Goal: Transaction & Acquisition: Obtain resource

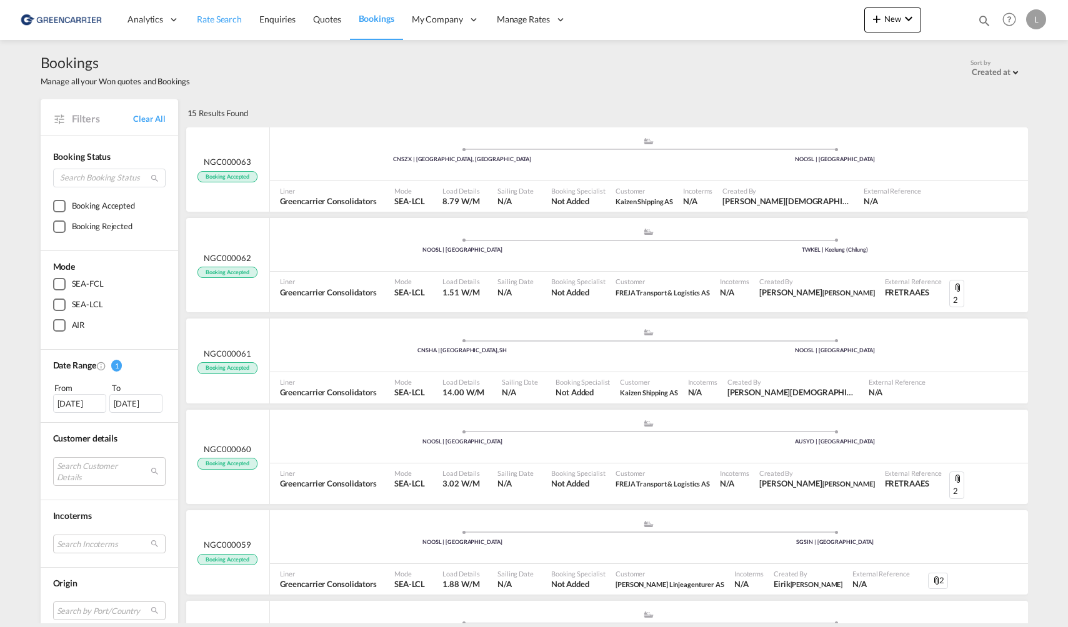
click at [226, 20] on span "Rate Search" at bounding box center [219, 19] width 45 height 11
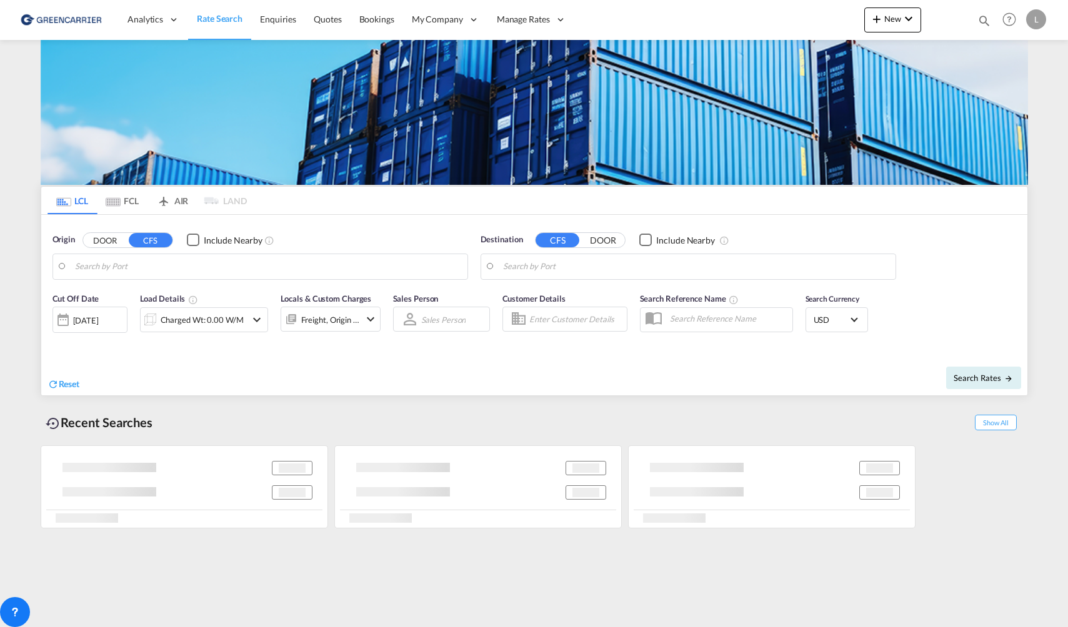
type input "[GEOGRAPHIC_DATA], NOOSL"
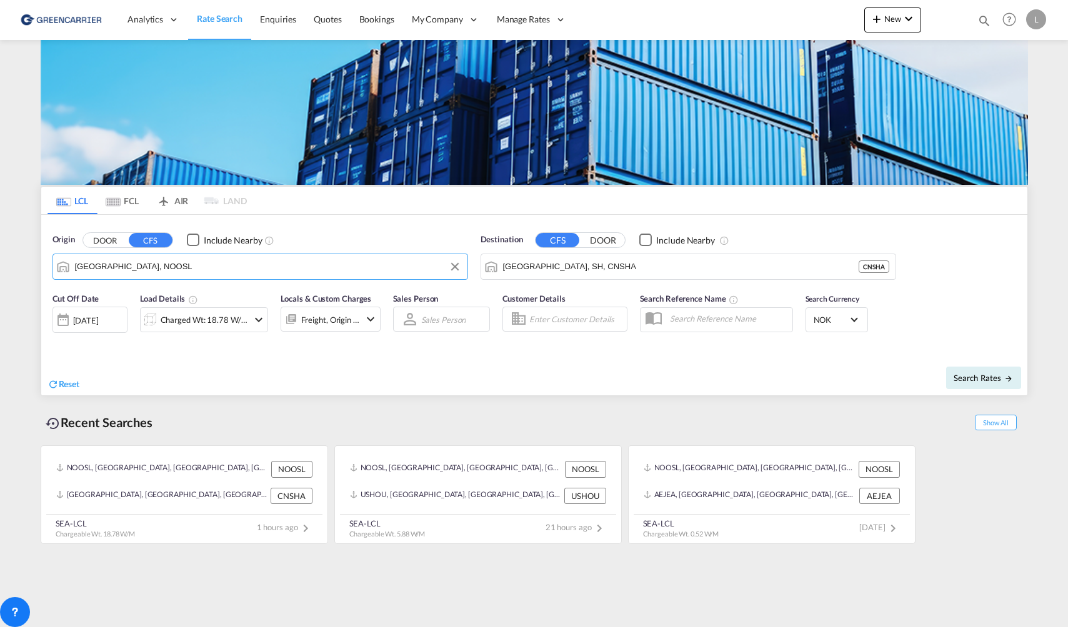
click at [135, 266] on input "[GEOGRAPHIC_DATA], NOOSL" at bounding box center [268, 266] width 386 height 19
click at [620, 274] on input "[GEOGRAPHIC_DATA], SH, CNSHA" at bounding box center [696, 266] width 386 height 19
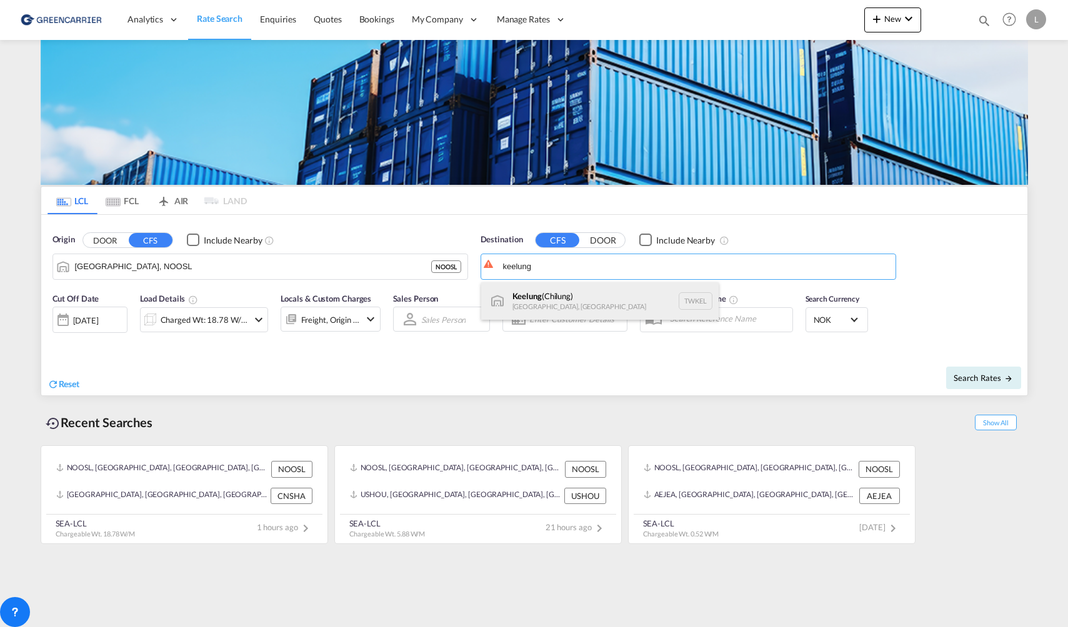
click at [590, 299] on div "Keelung ([GEOGRAPHIC_DATA]) [GEOGRAPHIC_DATA], [GEOGRAPHIC_DATA] TWKEL" at bounding box center [599, 300] width 237 height 37
type input "Keelung (Chilung), TWKEL"
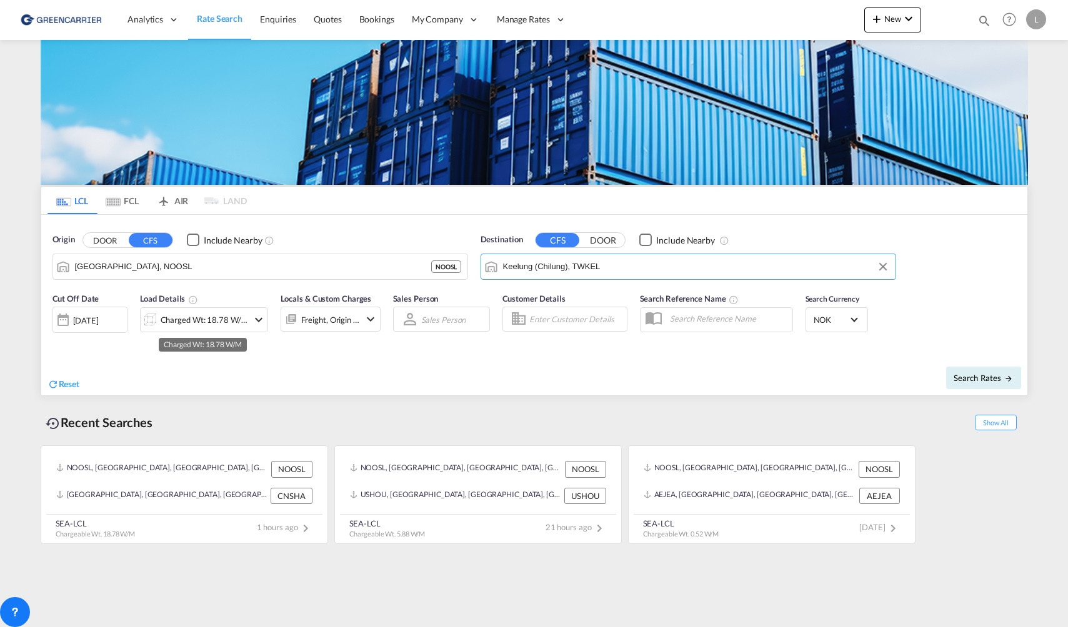
click at [166, 318] on div "Charged Wt: 18.78 W/M" at bounding box center [205, 319] width 88 height 17
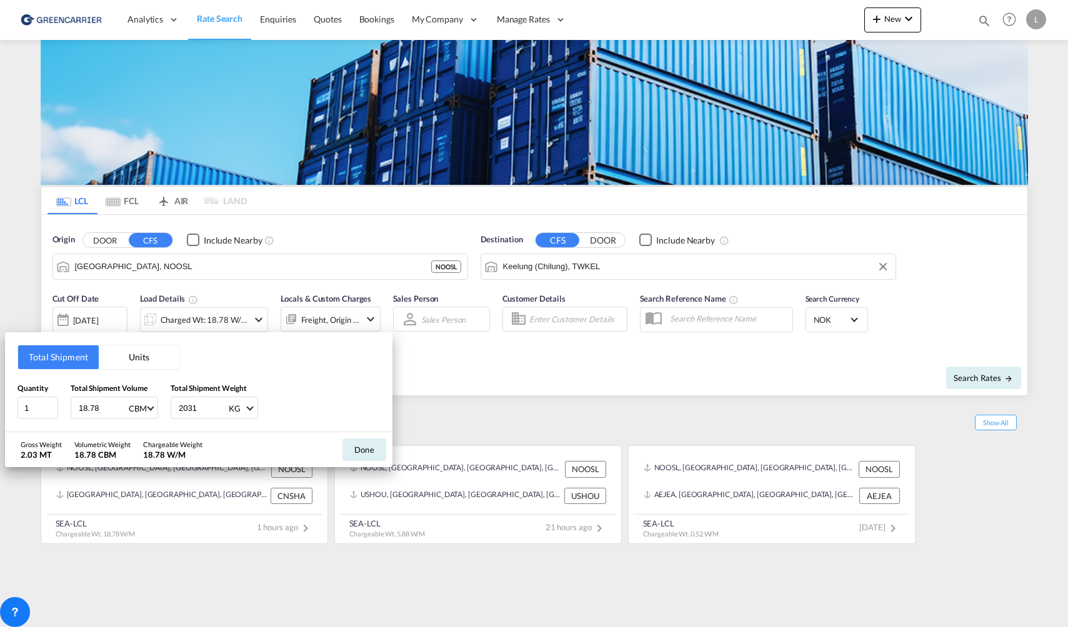
click at [154, 359] on button "Units" at bounding box center [139, 357] width 81 height 24
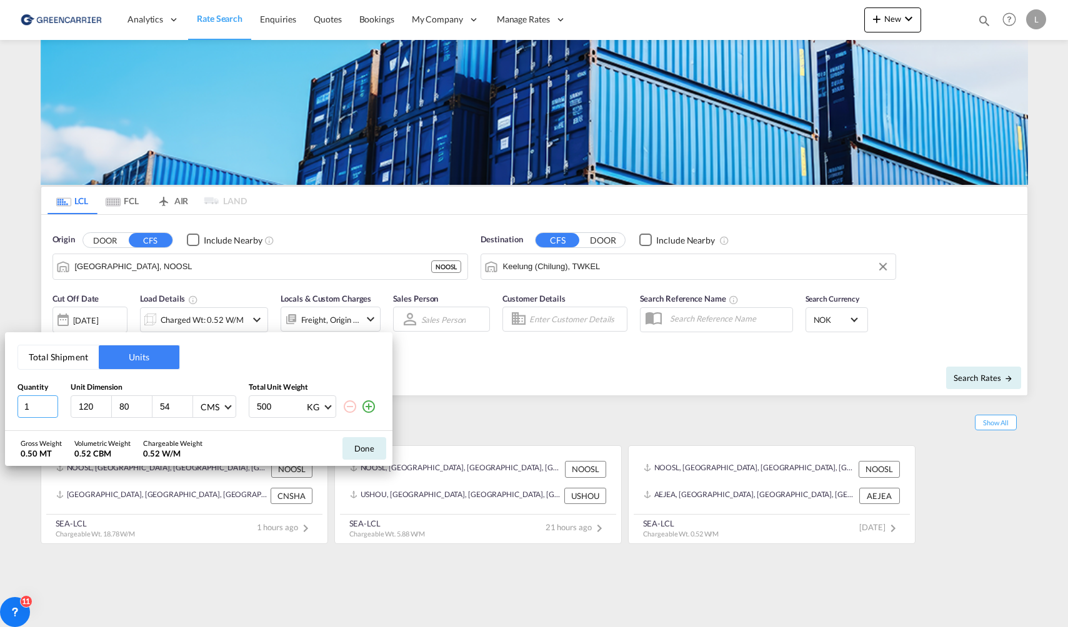
drag, startPoint x: 37, startPoint y: 410, endPoint x: -4, endPoint y: 407, distance: 42.0
click at [0, 407] on html "Analytics Reports Dashboard Rate Search Enquiries Quotes" at bounding box center [534, 313] width 1068 height 627
type input "5"
type input "120"
type input "100"
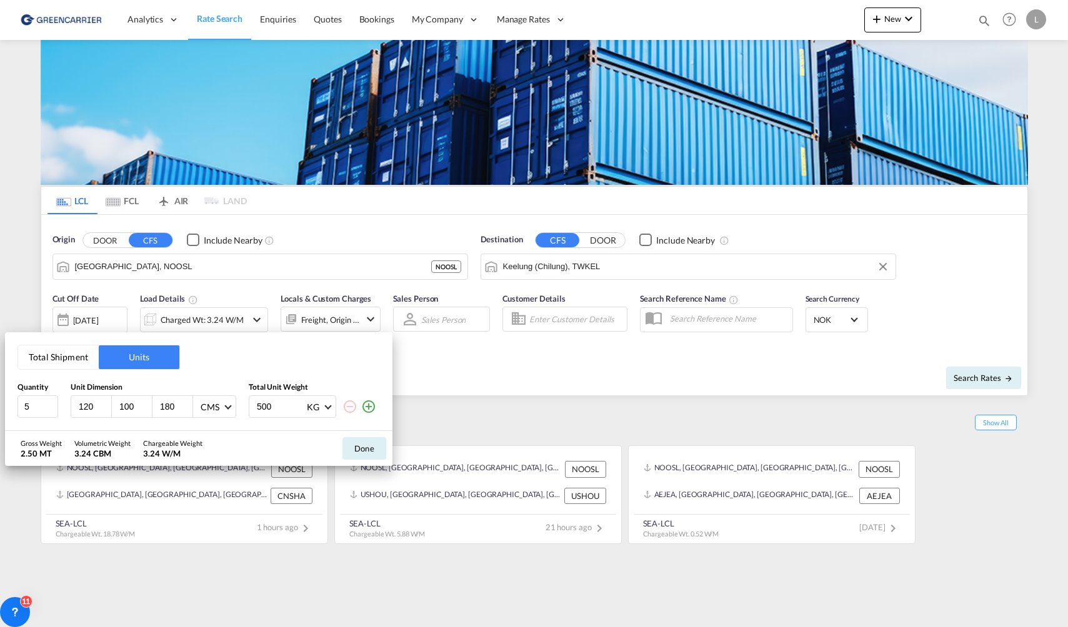
type input "180"
click at [221, 448] on div "Gross Weight 30.00 MT Volumetric Weight 10.80 CBM Chargeable Weight 30.00 W/M D…" at bounding box center [198, 448] width 387 height 35
drag, startPoint x: 279, startPoint y: 413, endPoint x: 254, endPoint y: 409, distance: 25.3
click at [254, 409] on div "6000 KG KG LB" at bounding box center [292, 406] width 87 height 22
drag, startPoint x: 260, startPoint y: 411, endPoint x: 229, endPoint y: 407, distance: 31.5
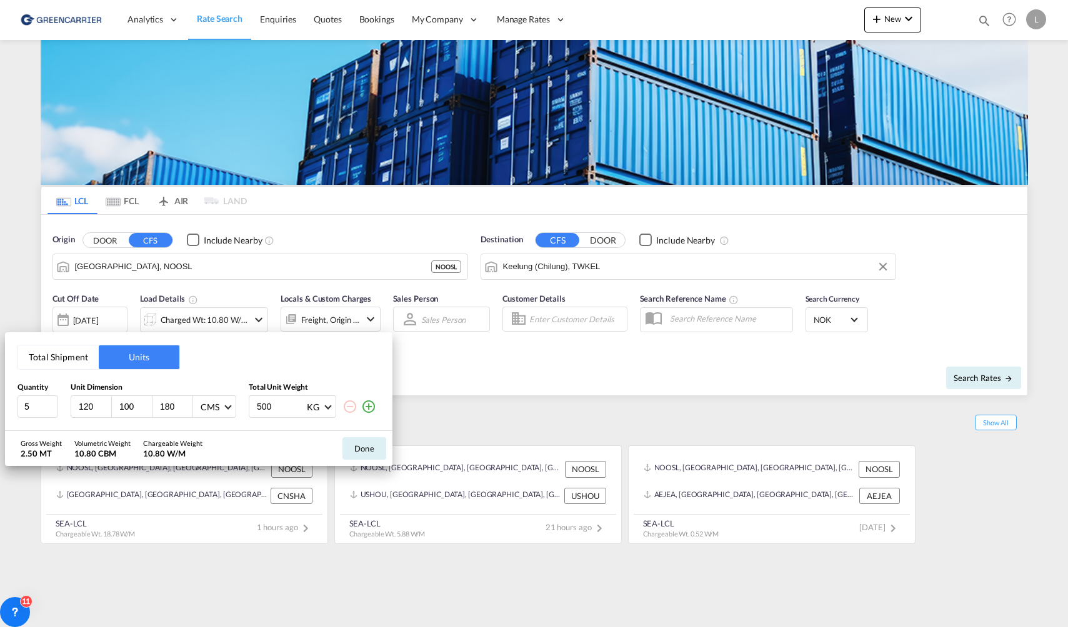
click at [229, 407] on div "5 120 100 180 CMS CMS Inches 500 KG KG LB" at bounding box center [198, 406] width 362 height 22
type input "5"
type input "1500"
click at [368, 445] on button "Done" at bounding box center [364, 448] width 44 height 22
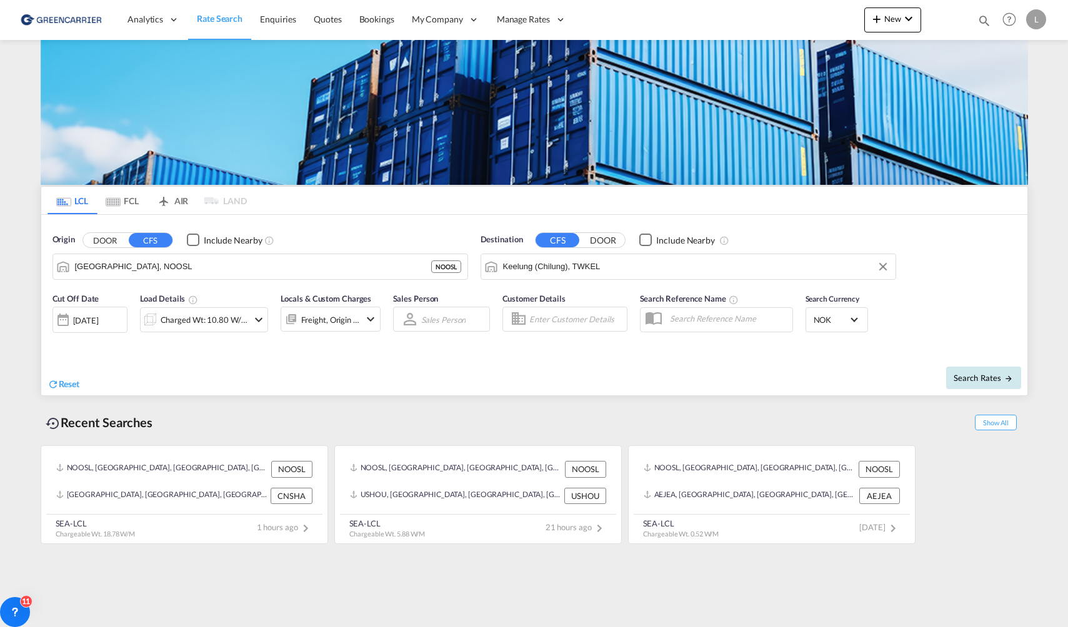
click at [993, 375] on span "Search Rates" at bounding box center [983, 378] width 60 height 10
type input "NOOSL to TWKEL / [DATE]"
